Goal: Contribute content

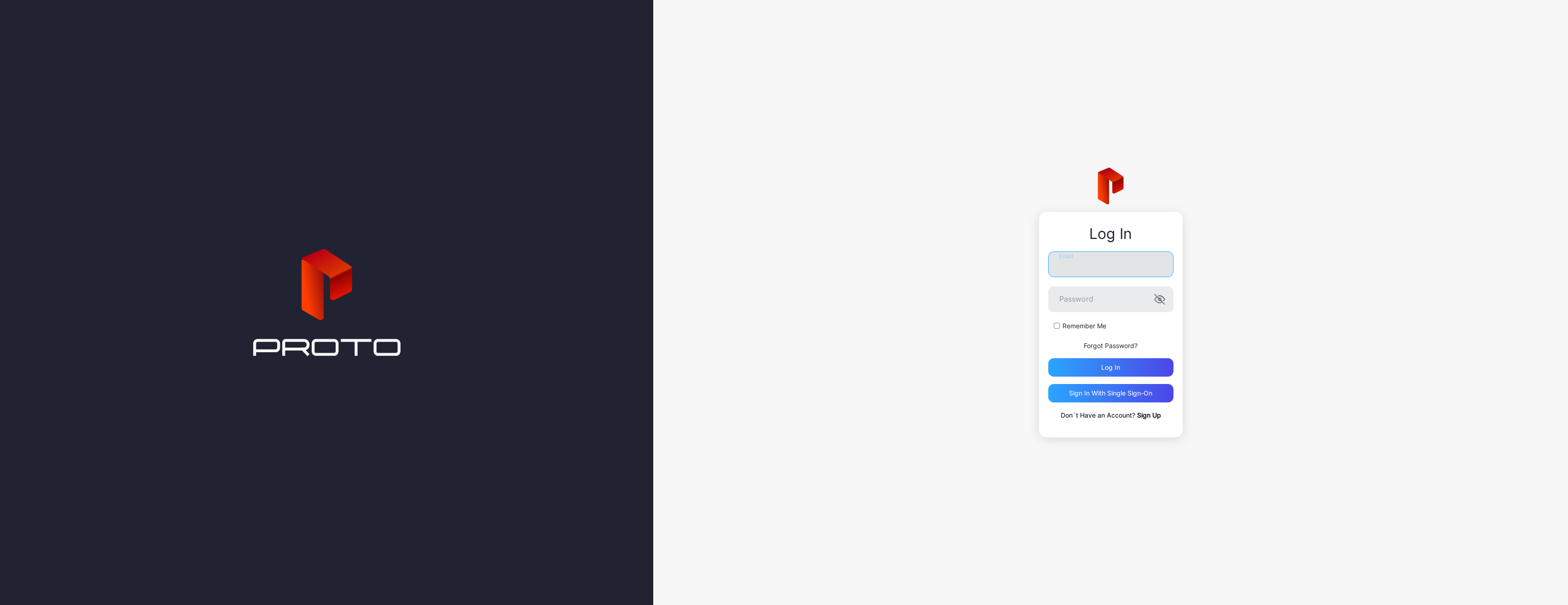
click at [1081, 264] on input "Email" at bounding box center [1111, 264] width 125 height 26
type input "**********"
click at [1048, 358] on button "Log in" at bounding box center [1111, 367] width 125 height 18
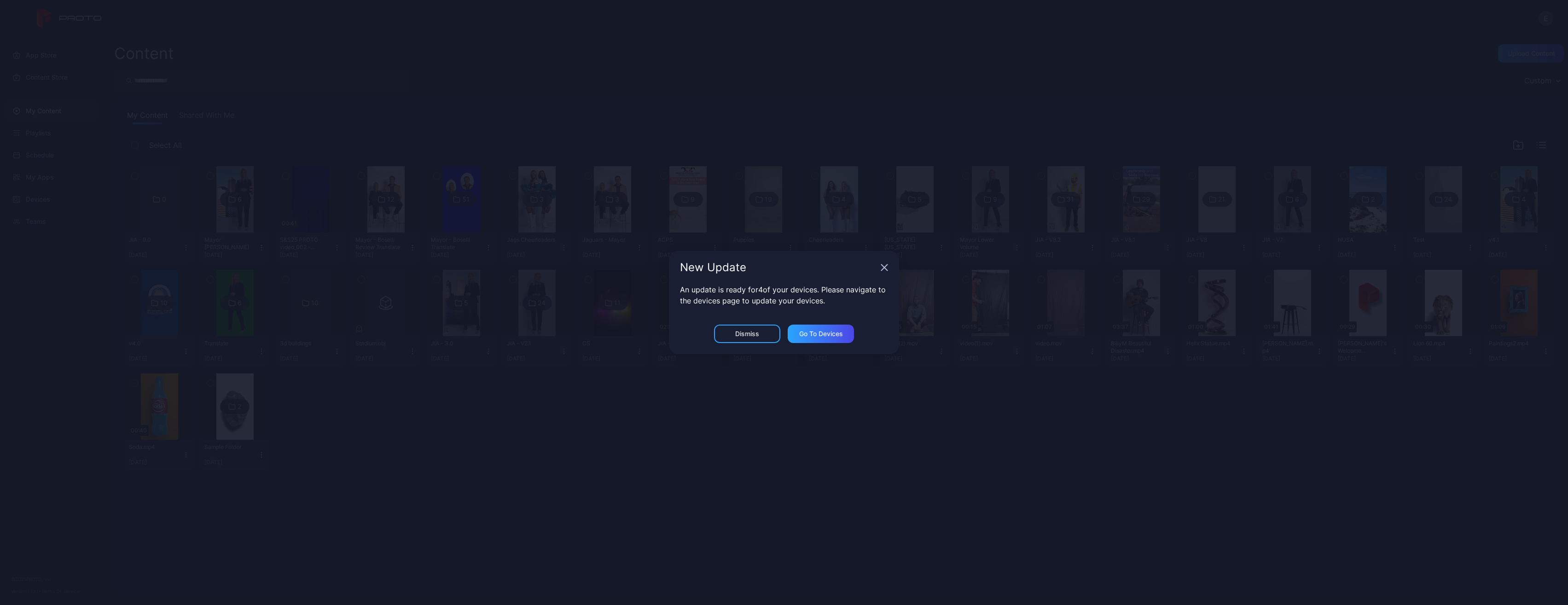
click at [885, 273] on div "New Update" at bounding box center [784, 267] width 230 height 33
click at [884, 268] on icon "button" at bounding box center [884, 268] width 6 height 6
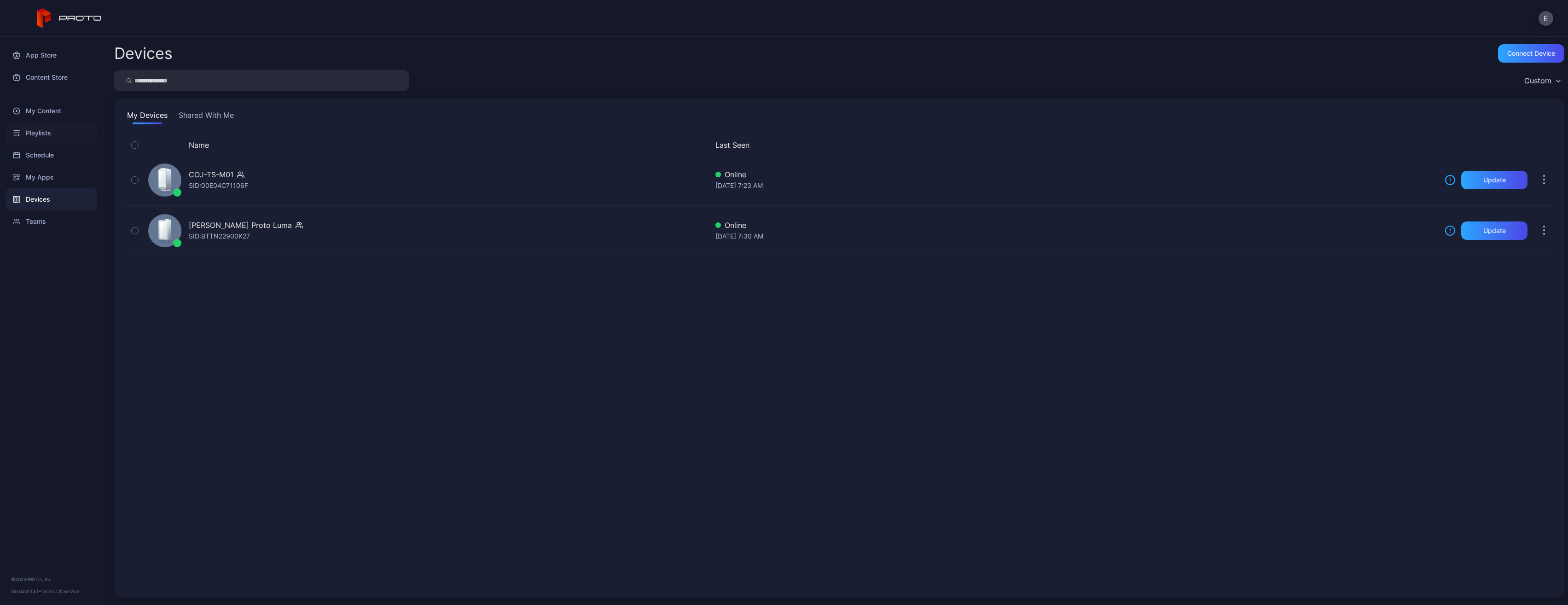
click at [63, 130] on div "Playlists" at bounding box center [51, 133] width 92 height 22
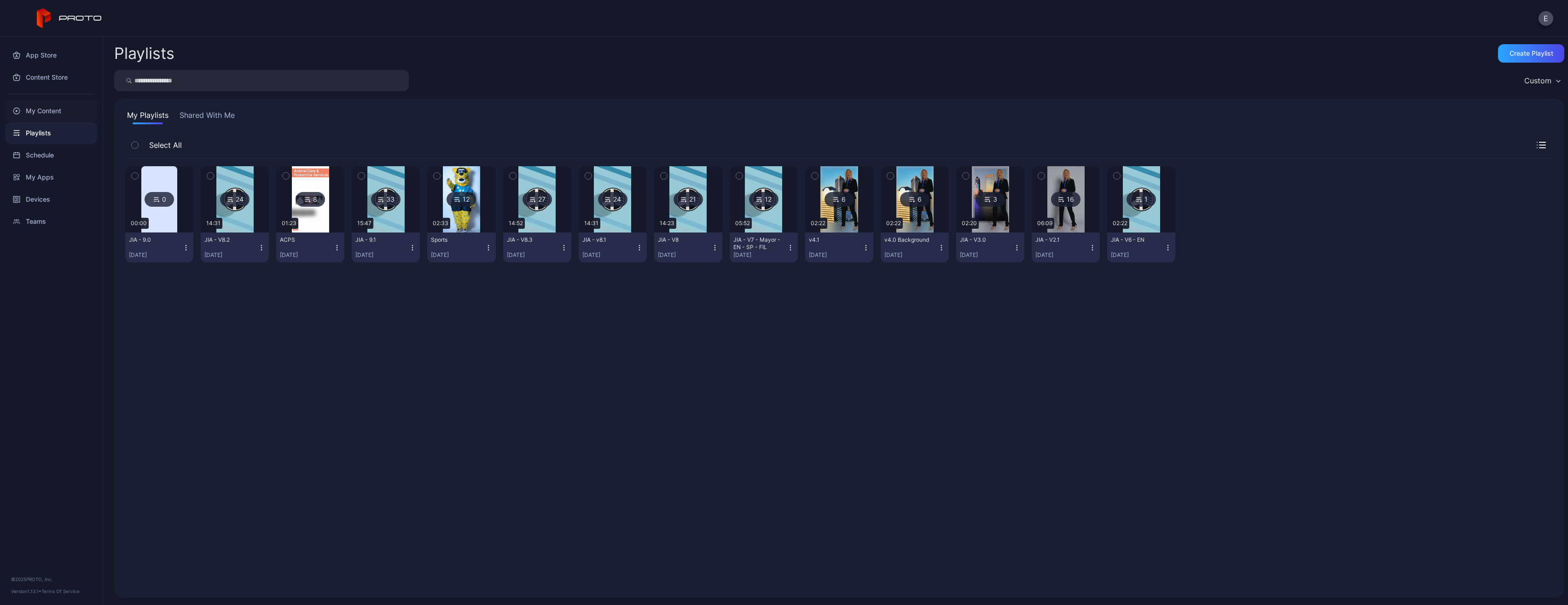
click at [65, 111] on div "My Content" at bounding box center [51, 111] width 92 height 22
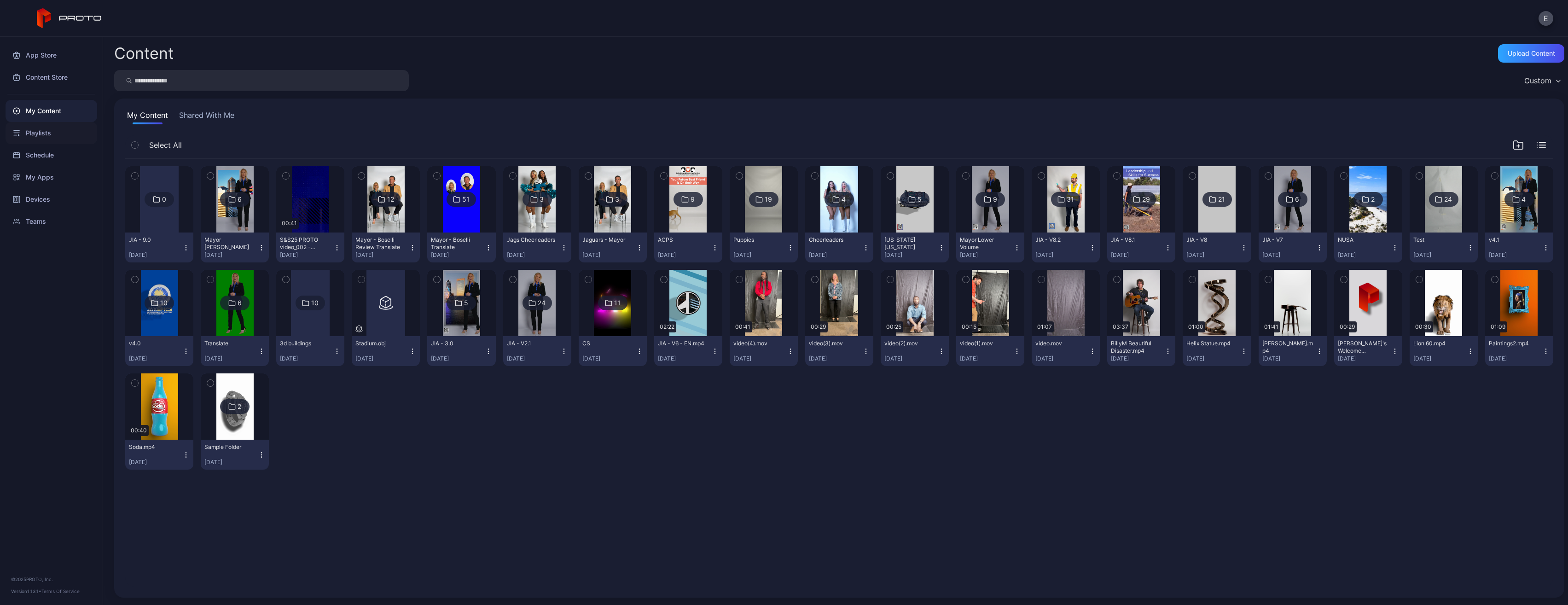
click at [60, 133] on div "Playlists" at bounding box center [51, 133] width 92 height 22
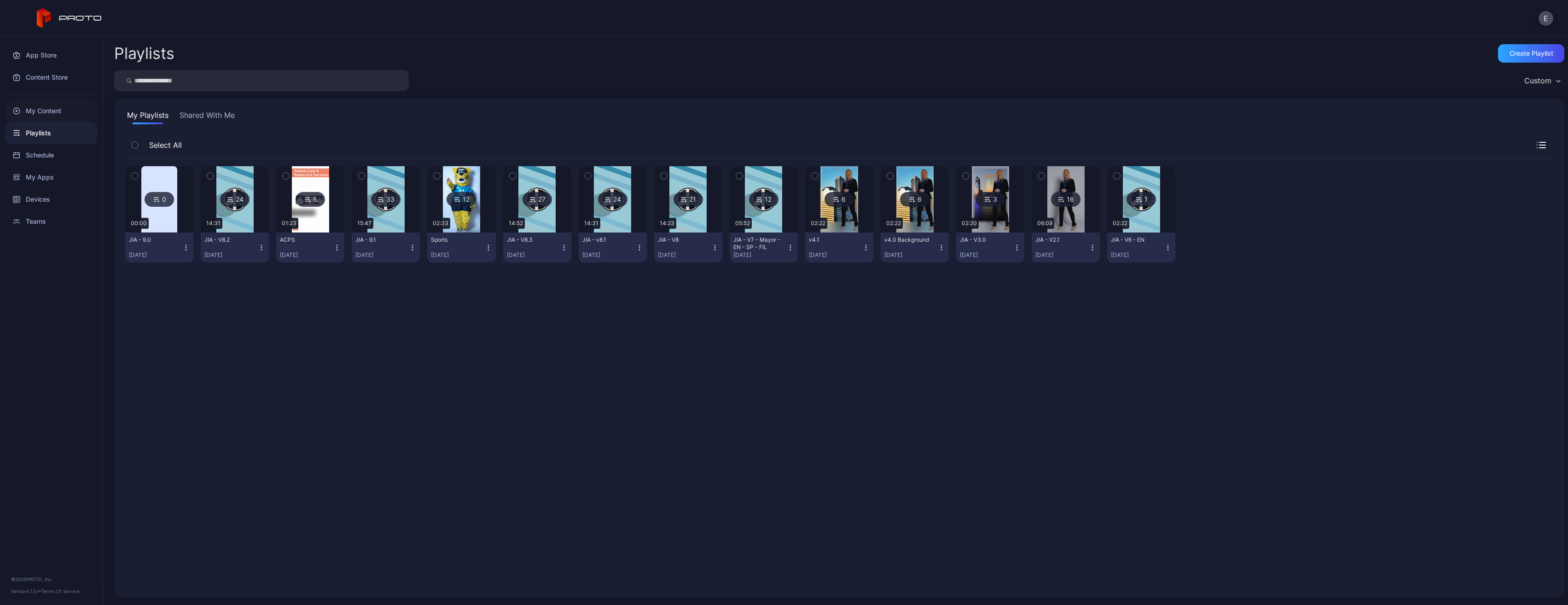
click at [67, 108] on div "My Content" at bounding box center [51, 111] width 92 height 22
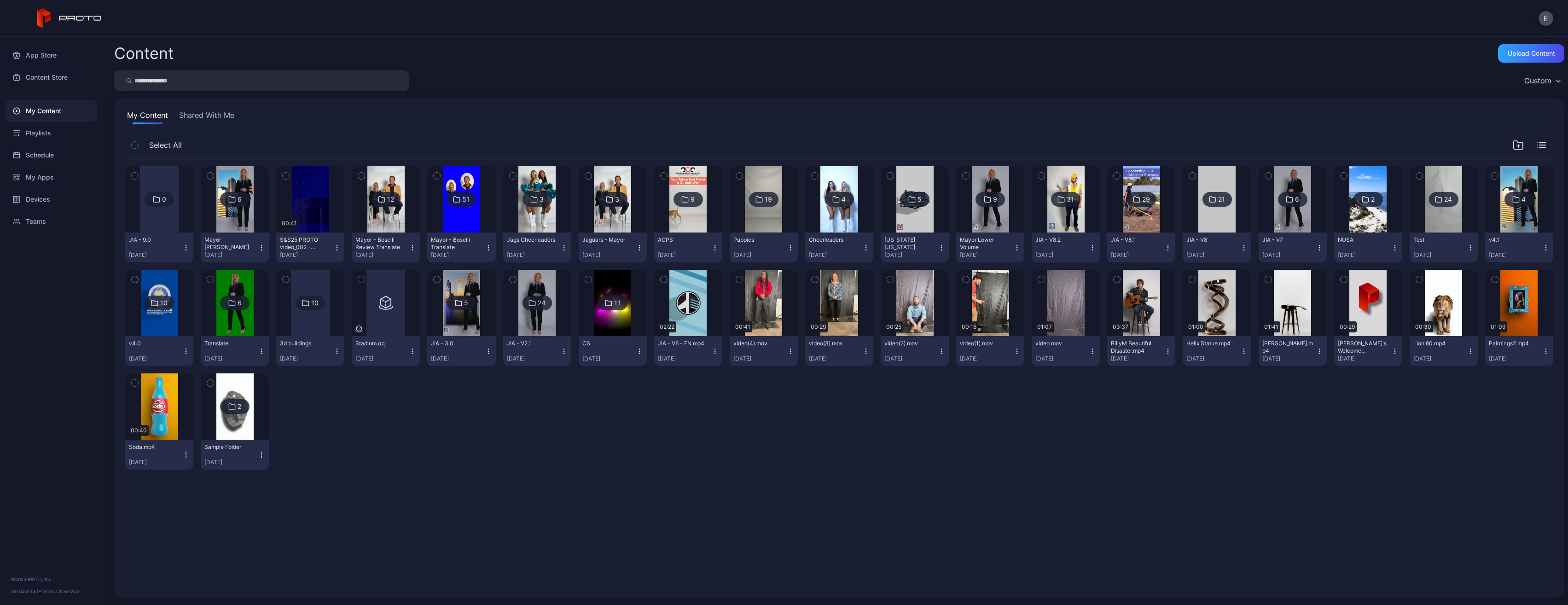
click at [166, 223] on div at bounding box center [159, 199] width 39 height 66
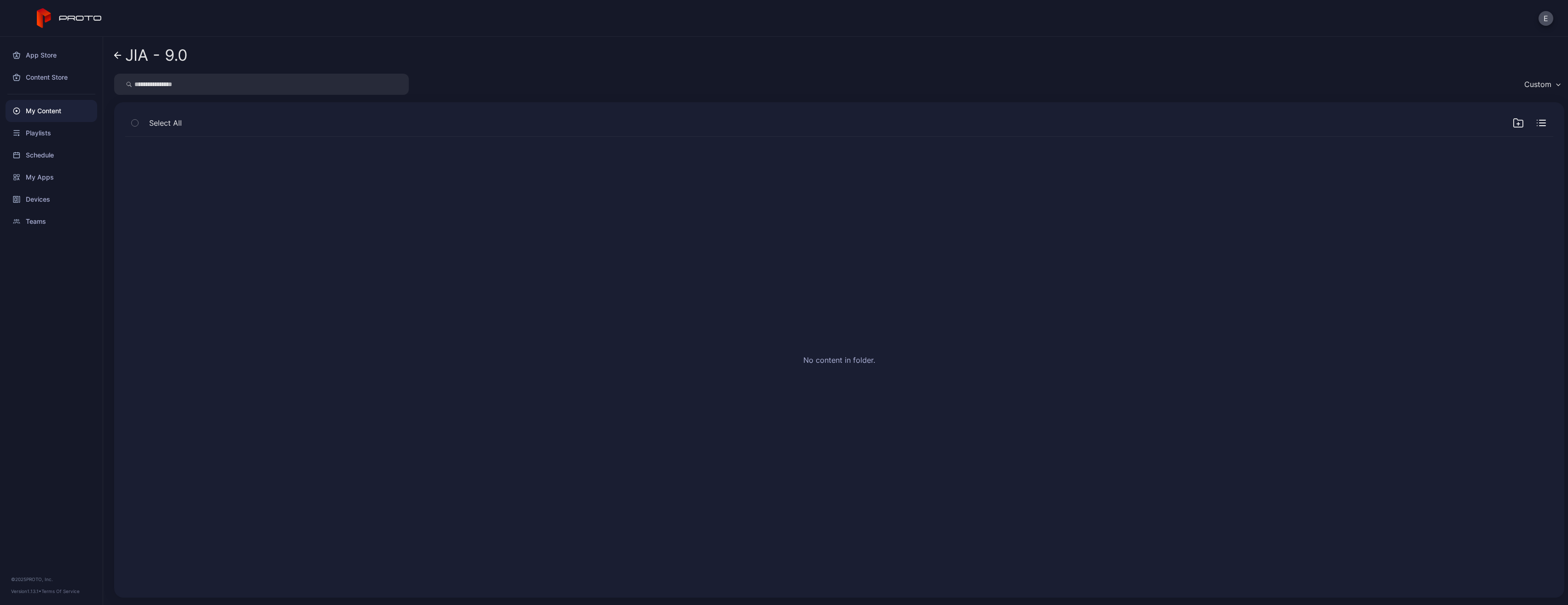
click at [61, 110] on div "My Content" at bounding box center [51, 111] width 92 height 22
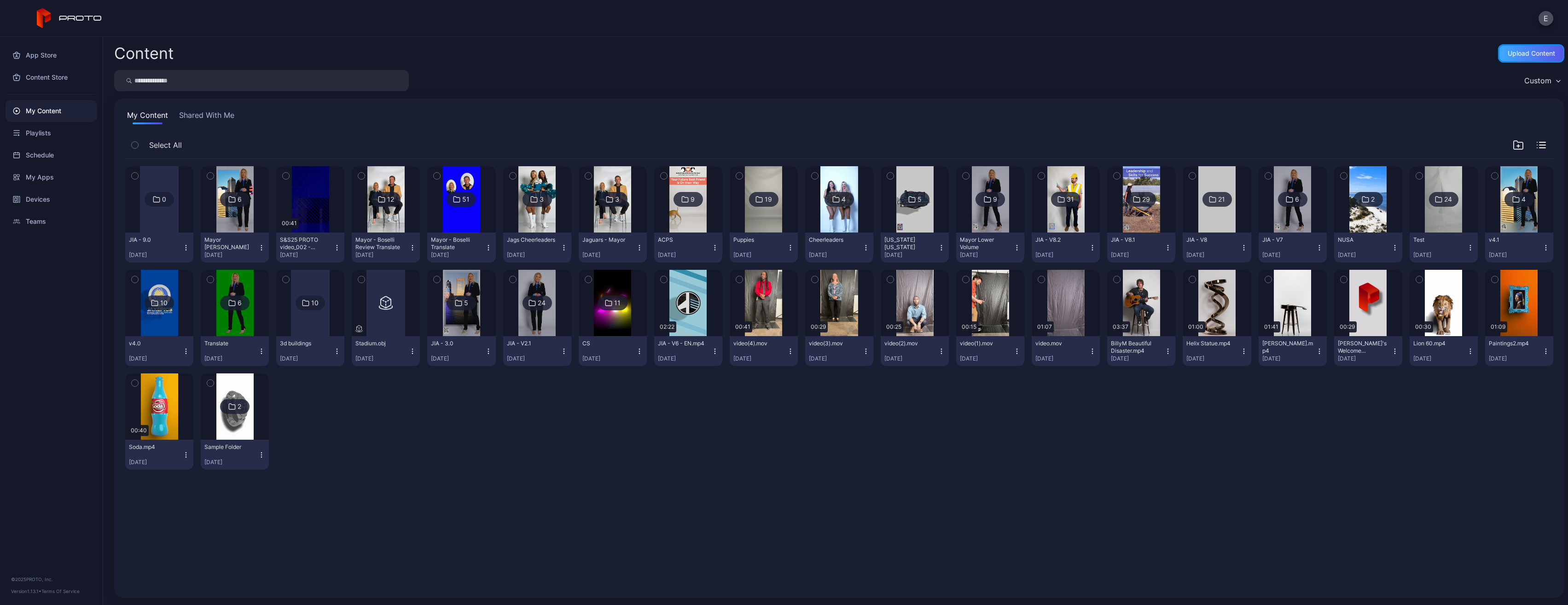
click at [1511, 47] on div "Upload Content" at bounding box center [1531, 54] width 66 height 18
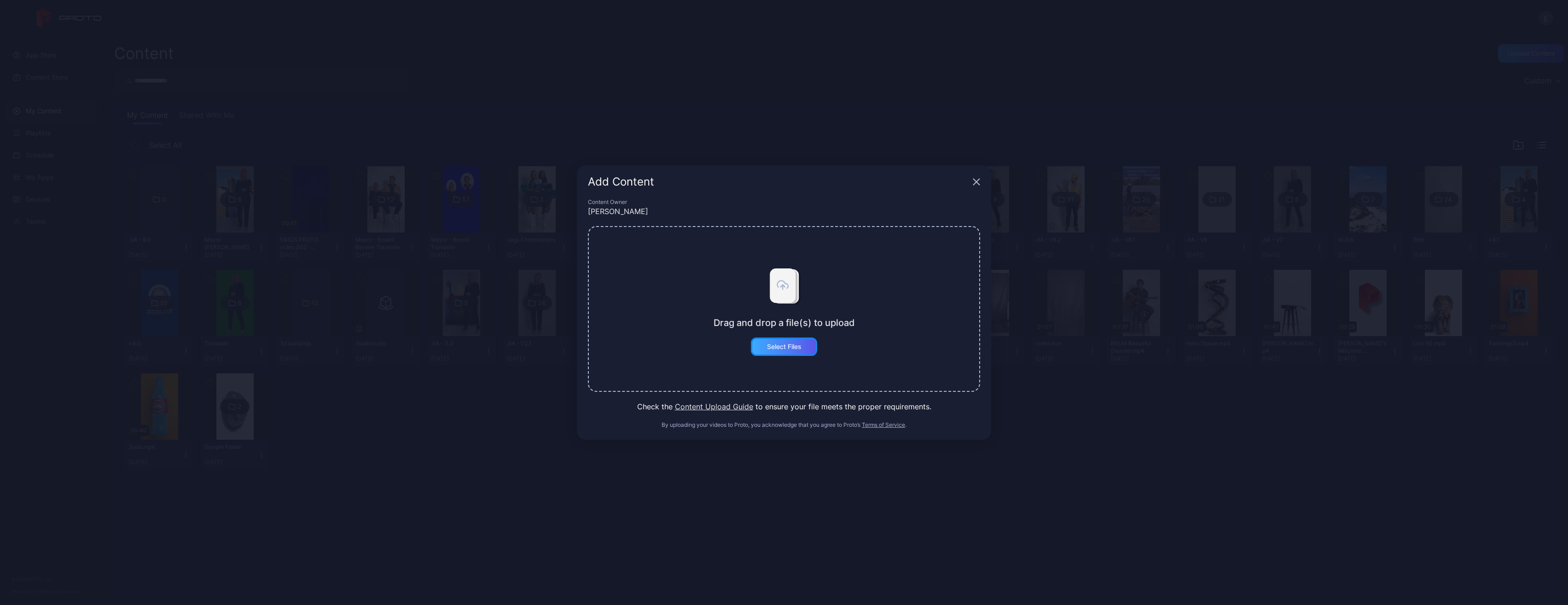
click at [794, 351] on div "Select Files" at bounding box center [784, 346] width 66 height 18
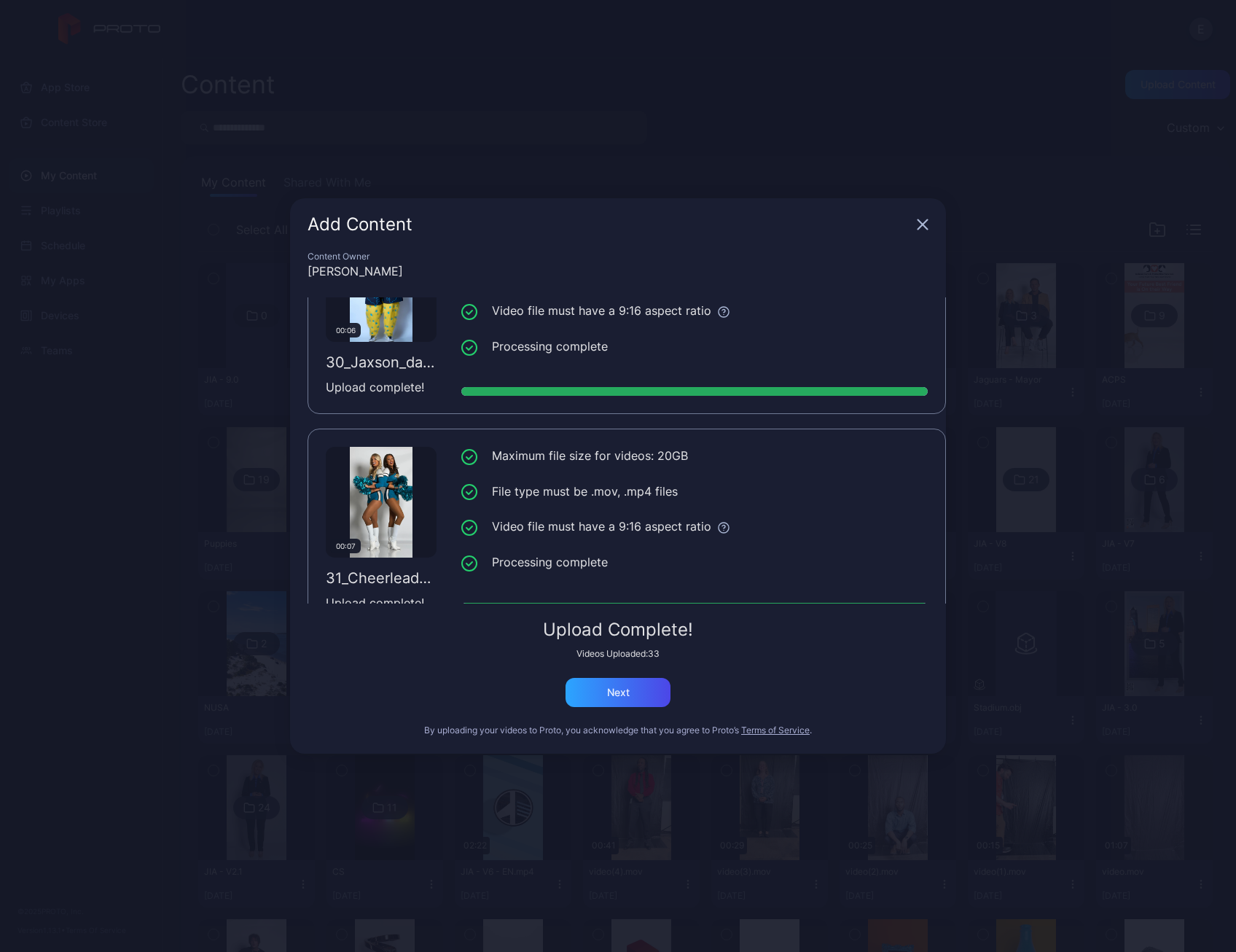
scroll to position [6782, 0]
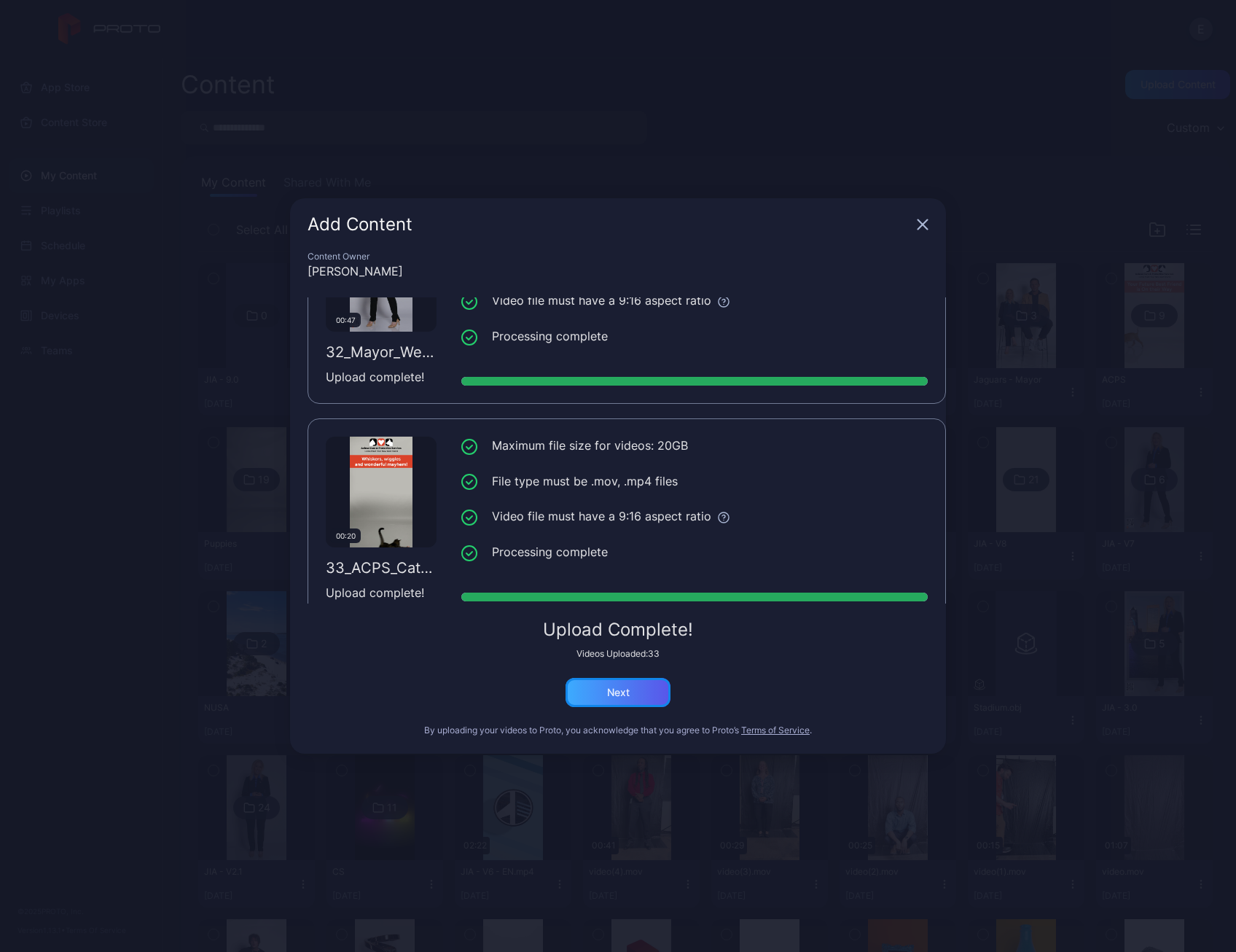
click at [628, 696] on div "Next" at bounding box center [618, 692] width 22 height 12
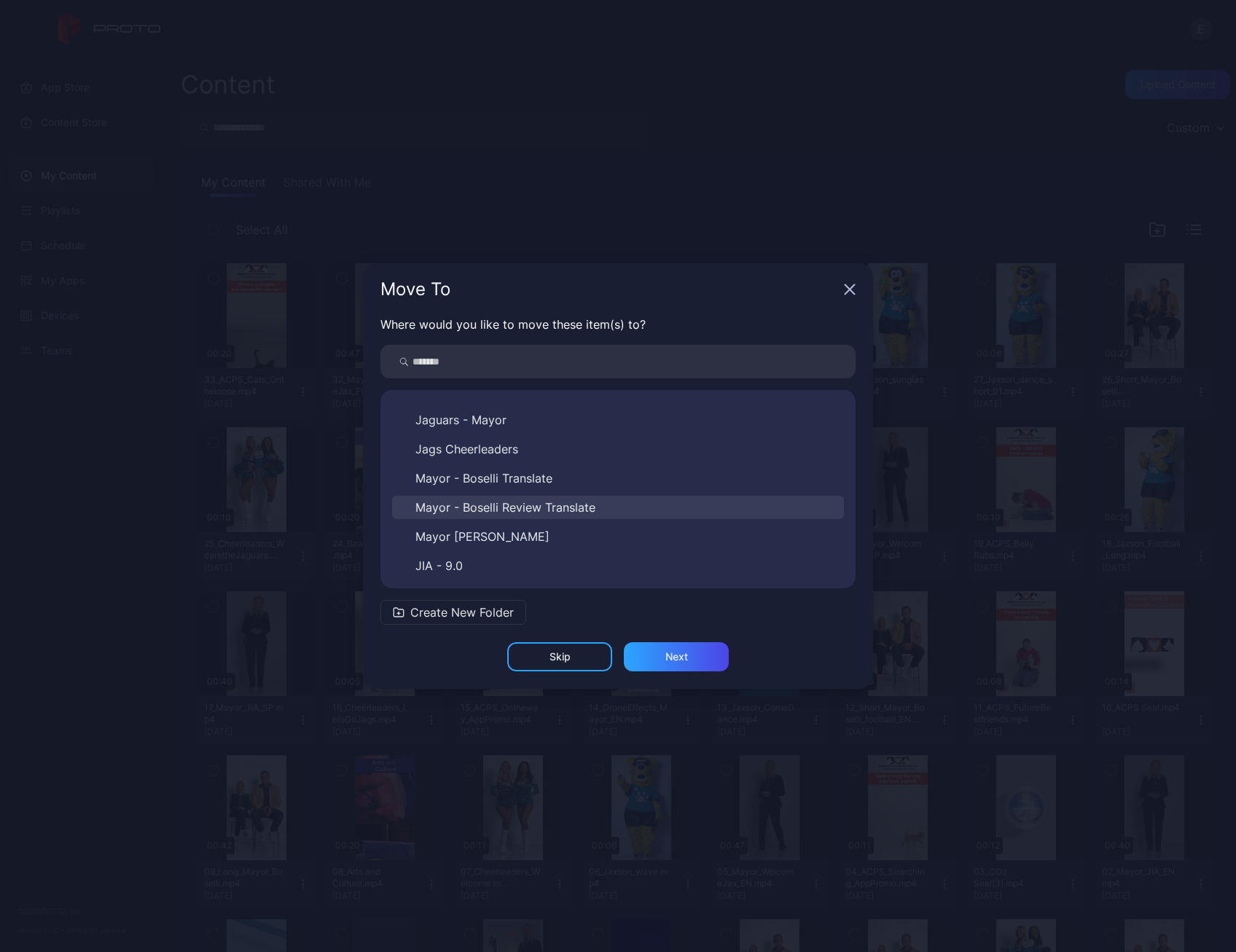
scroll to position [577, 0]
click at [447, 559] on span "JIA - 9.0" at bounding box center [438, 565] width 47 height 17
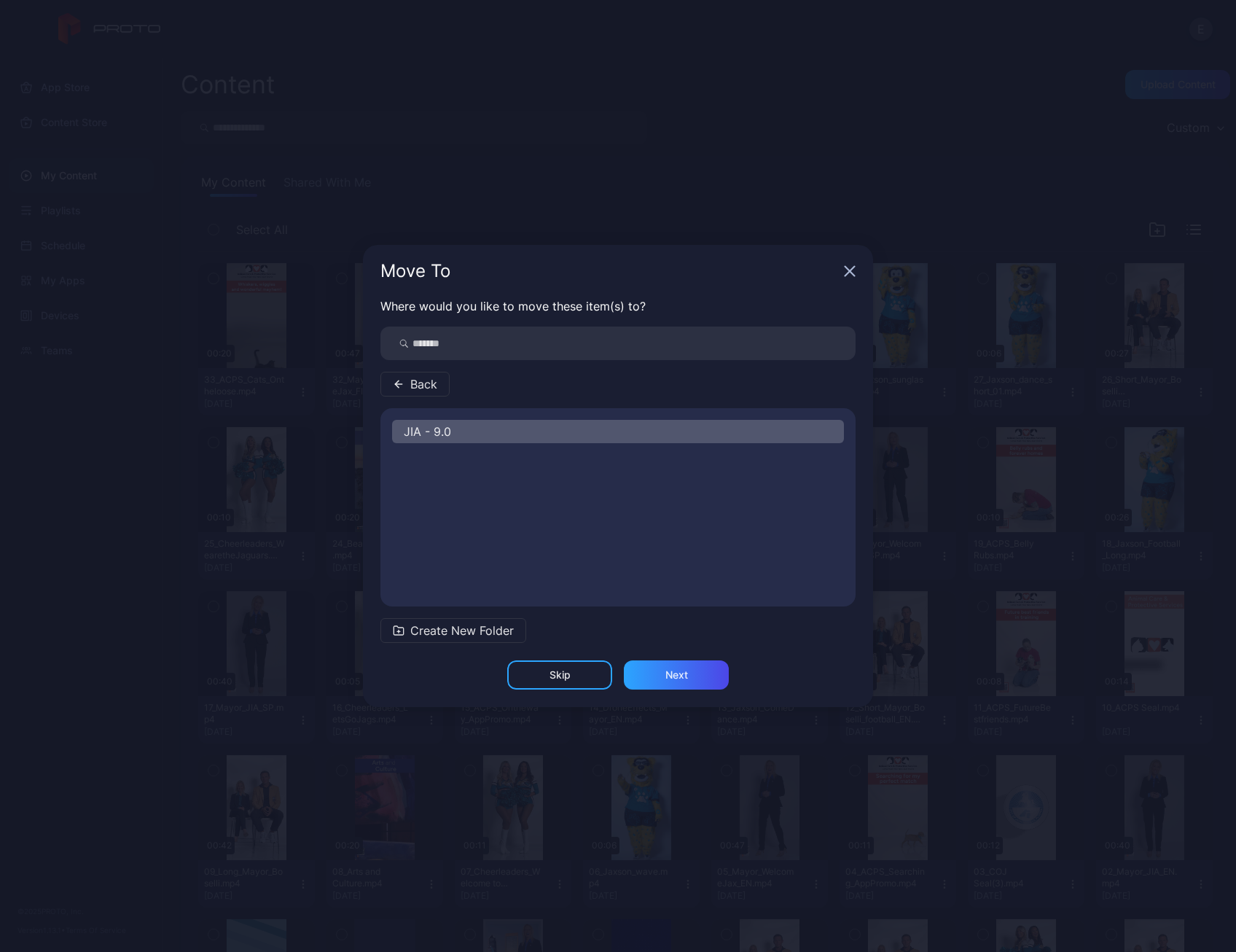
scroll to position [0, 0]
click at [692, 672] on div "Next" at bounding box center [675, 674] width 105 height 29
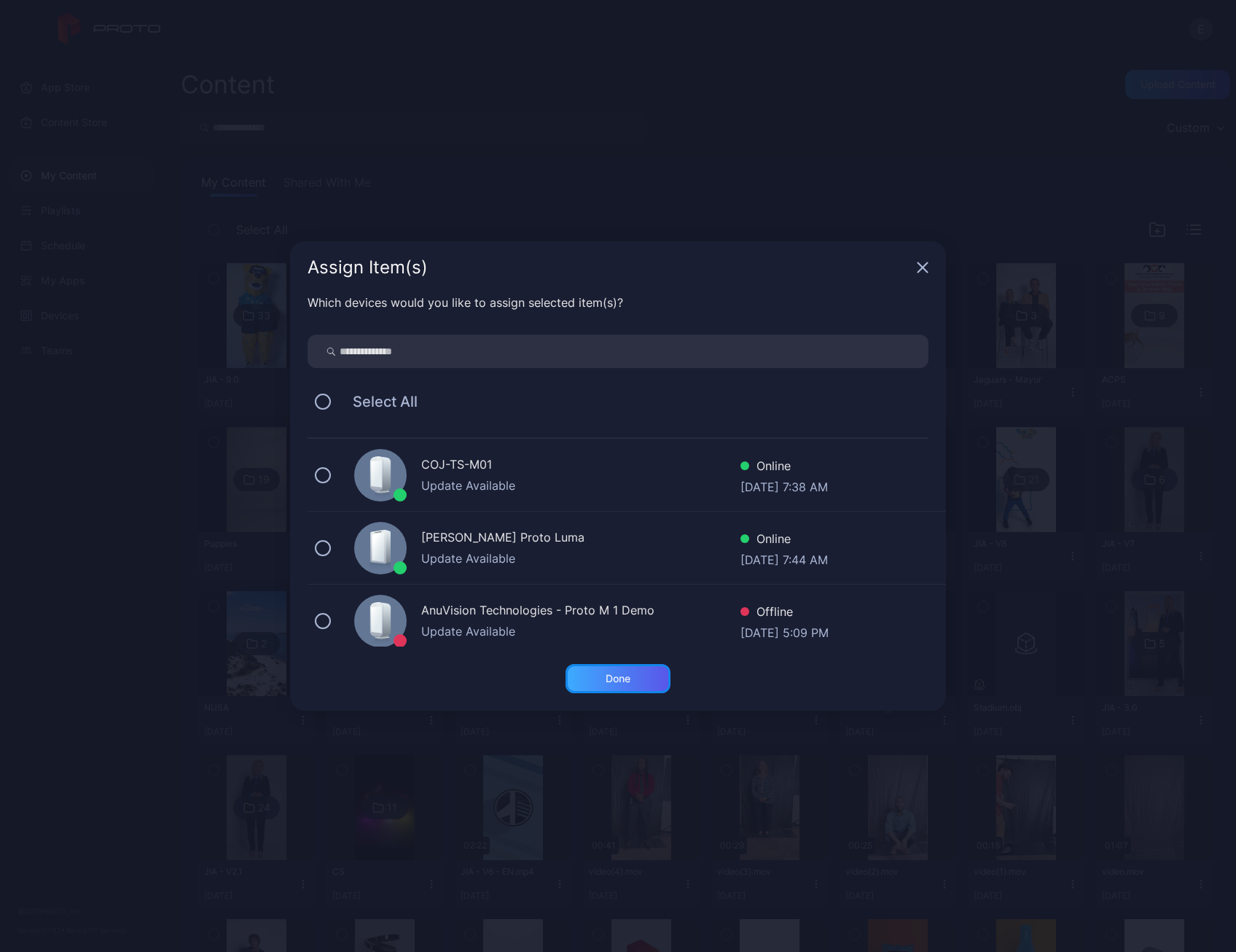
click at [605, 678] on div "Done" at bounding box center [618, 678] width 25 height 12
